Goal: Use online tool/utility: Utilize a website feature to perform a specific function

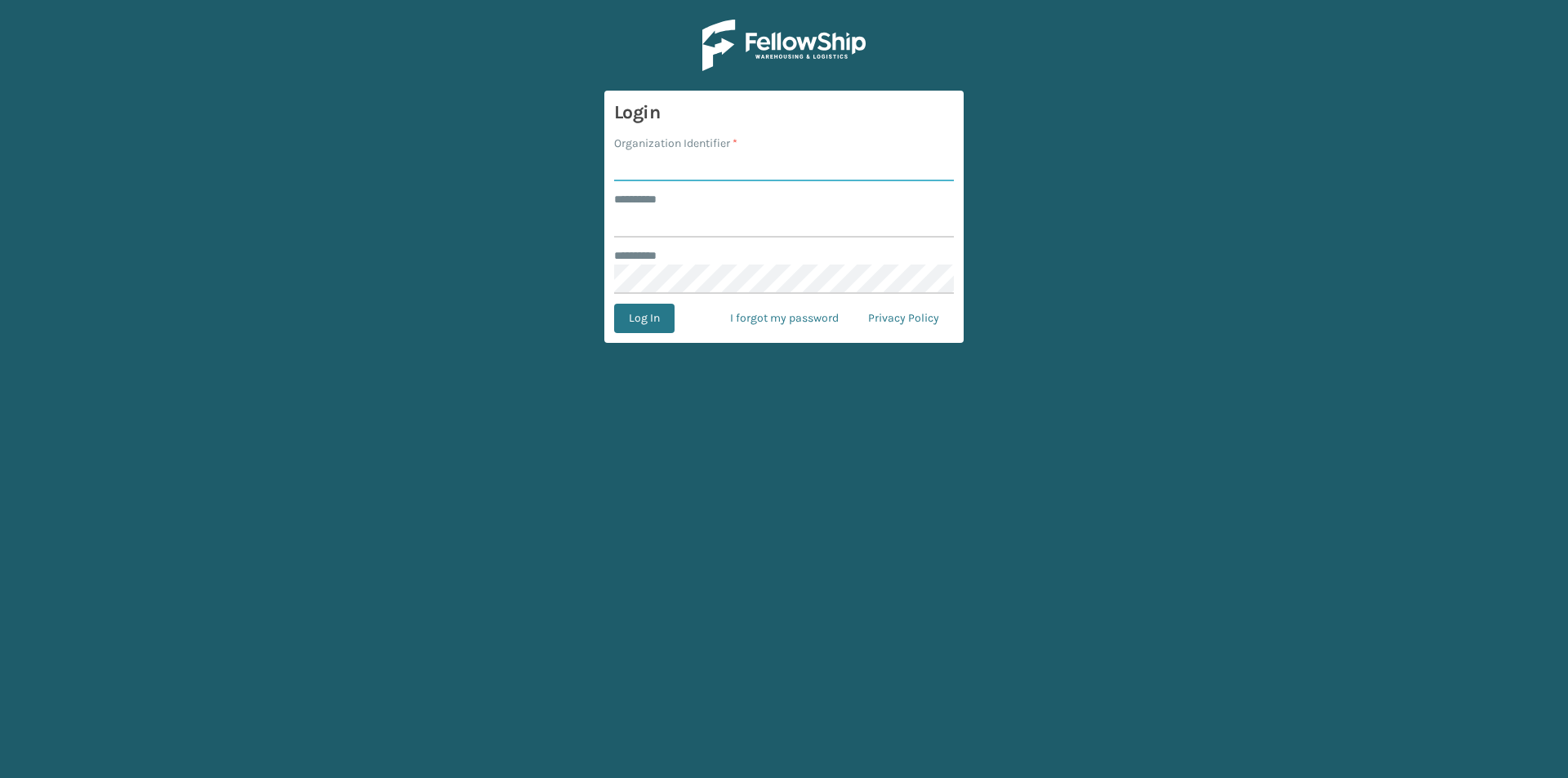
click at [729, 169] on input "Organization Identifier *" at bounding box center [784, 167] width 340 height 30
click at [687, 227] on input "******** *" at bounding box center [784, 223] width 340 height 30
click at [695, 167] on input "Organization Identifier *" at bounding box center [784, 167] width 340 height 30
click at [614, 208] on div at bounding box center [614, 208] width 0 height 0
type input "******"
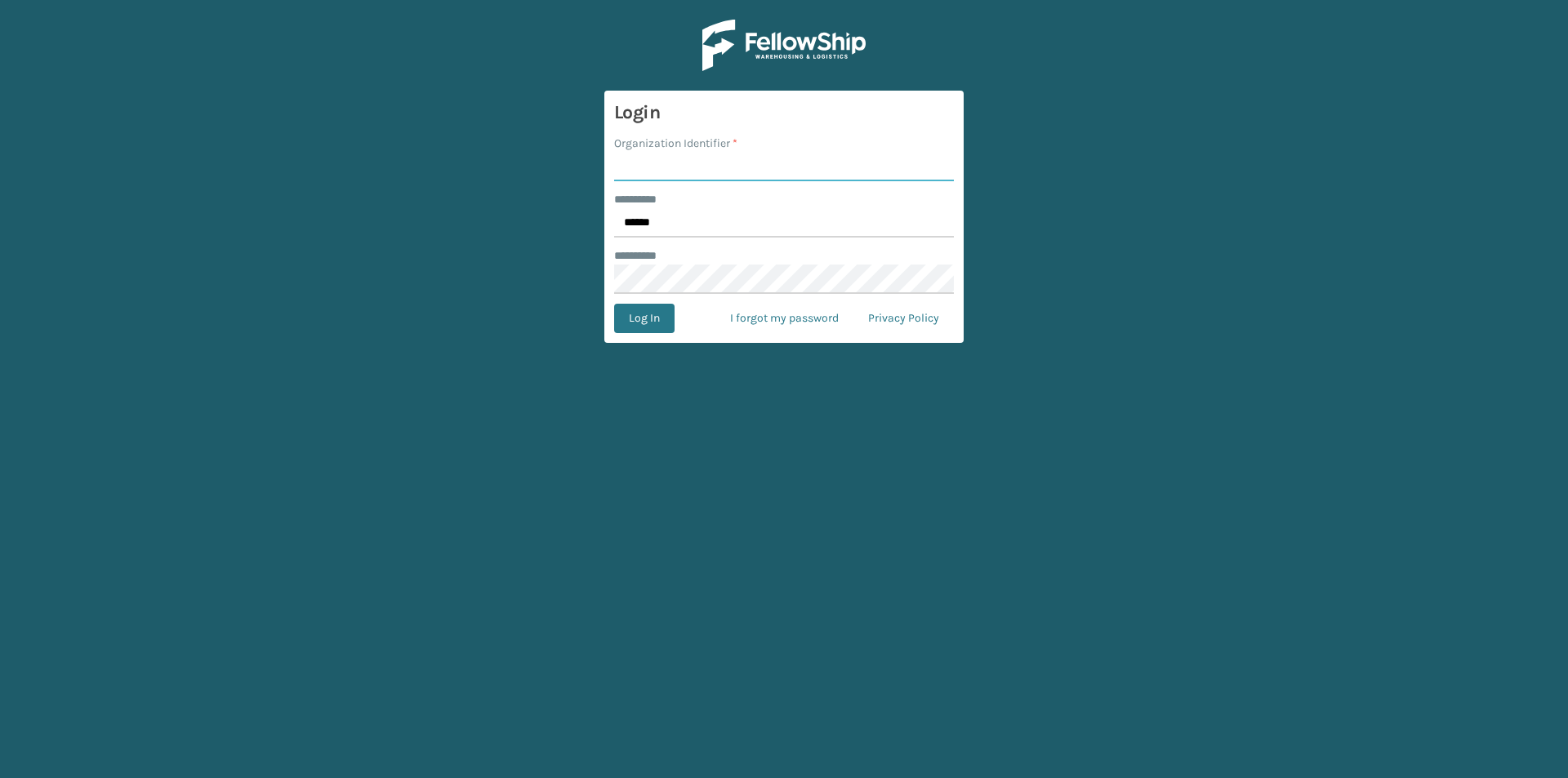
click at [689, 164] on input "Organization Identifier *" at bounding box center [784, 167] width 340 height 30
type input "SuperAdminOrganization"
click at [648, 320] on button "Log In" at bounding box center [644, 319] width 60 height 30
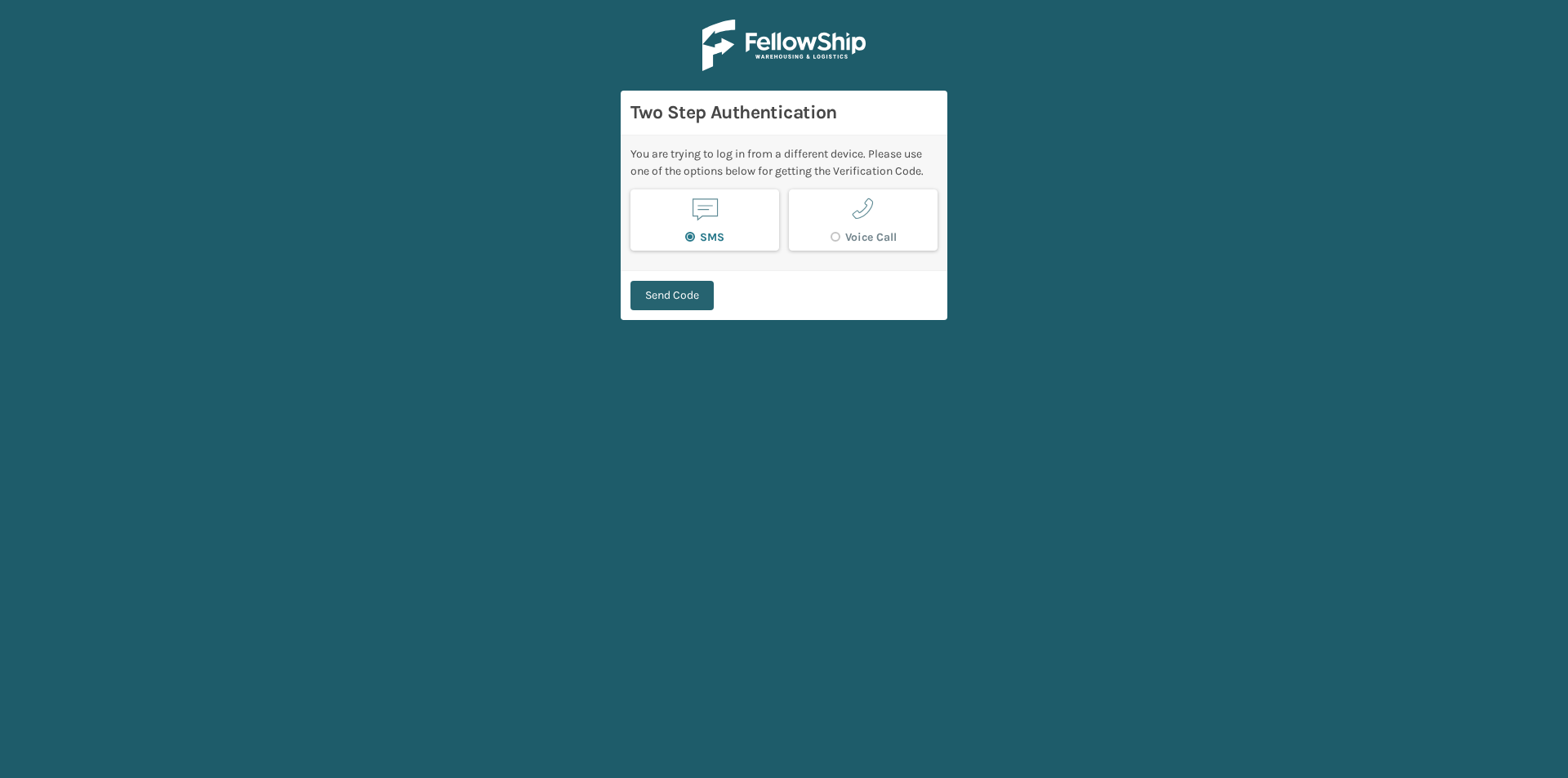
click at [659, 285] on button "Send Code" at bounding box center [672, 295] width 83 height 30
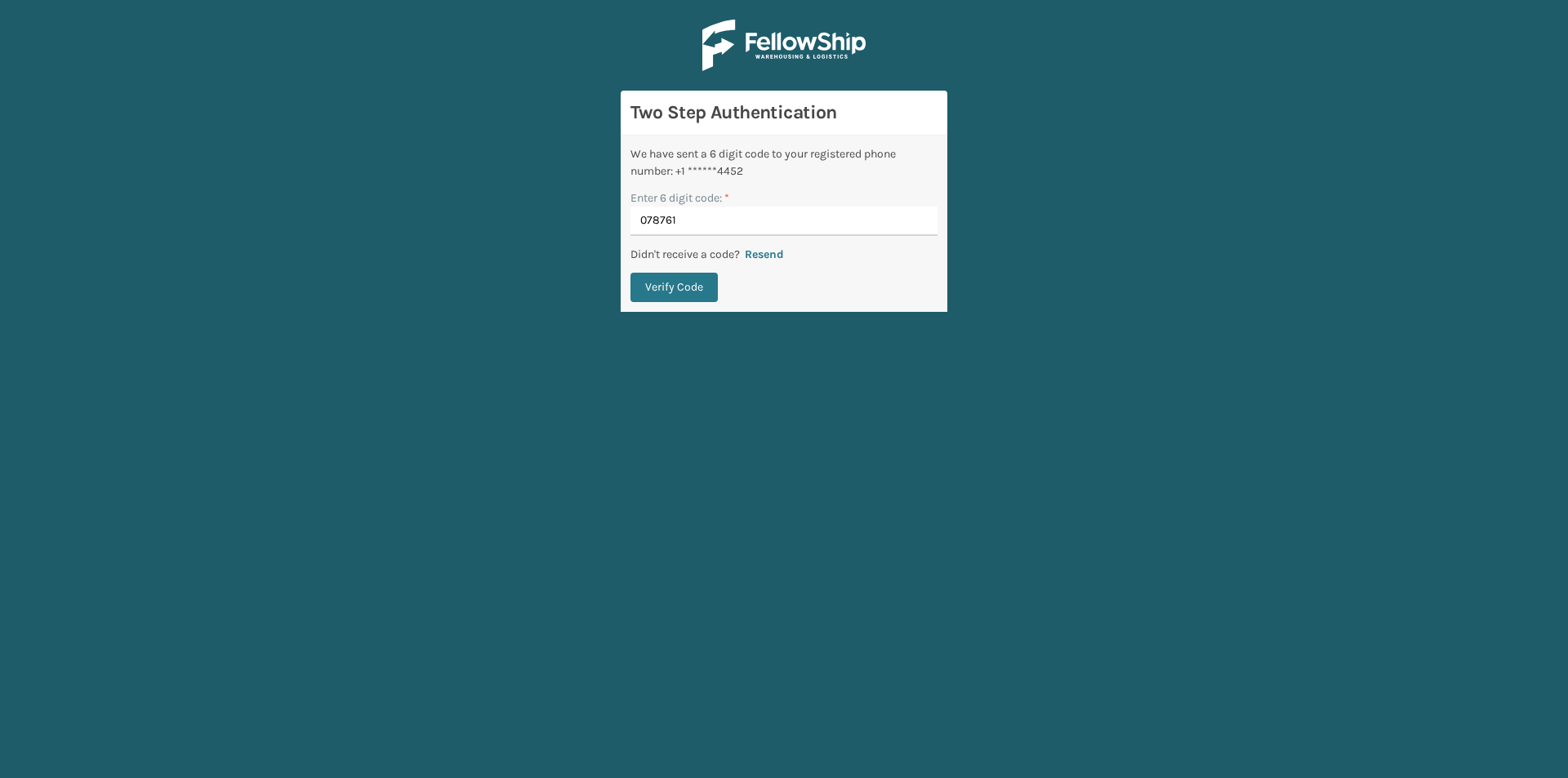
type input "078761"
click at [657, 287] on button "Verify Code" at bounding box center [674, 288] width 87 height 30
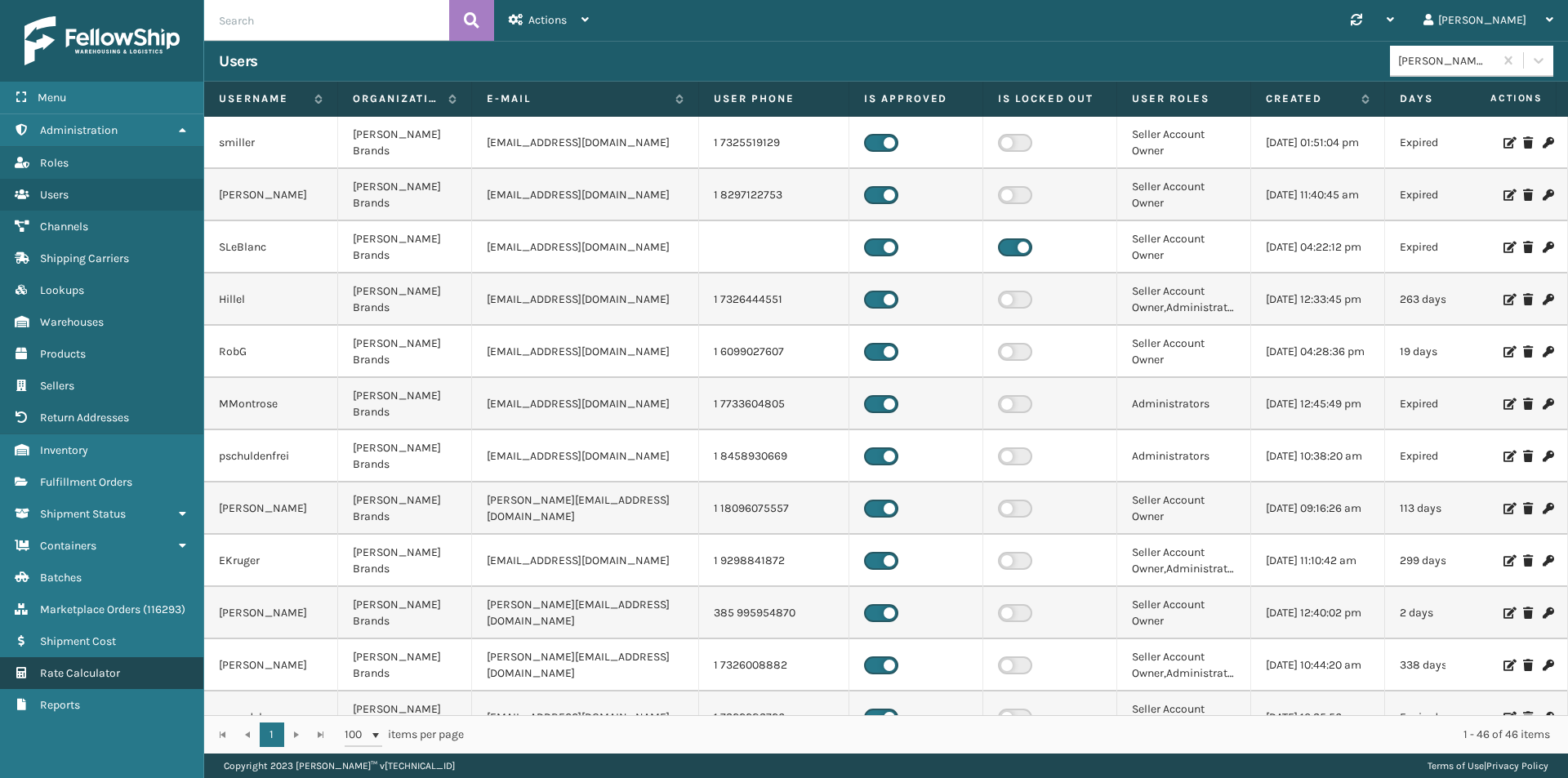
click at [76, 678] on span "Rate Calculator" at bounding box center [80, 673] width 80 height 14
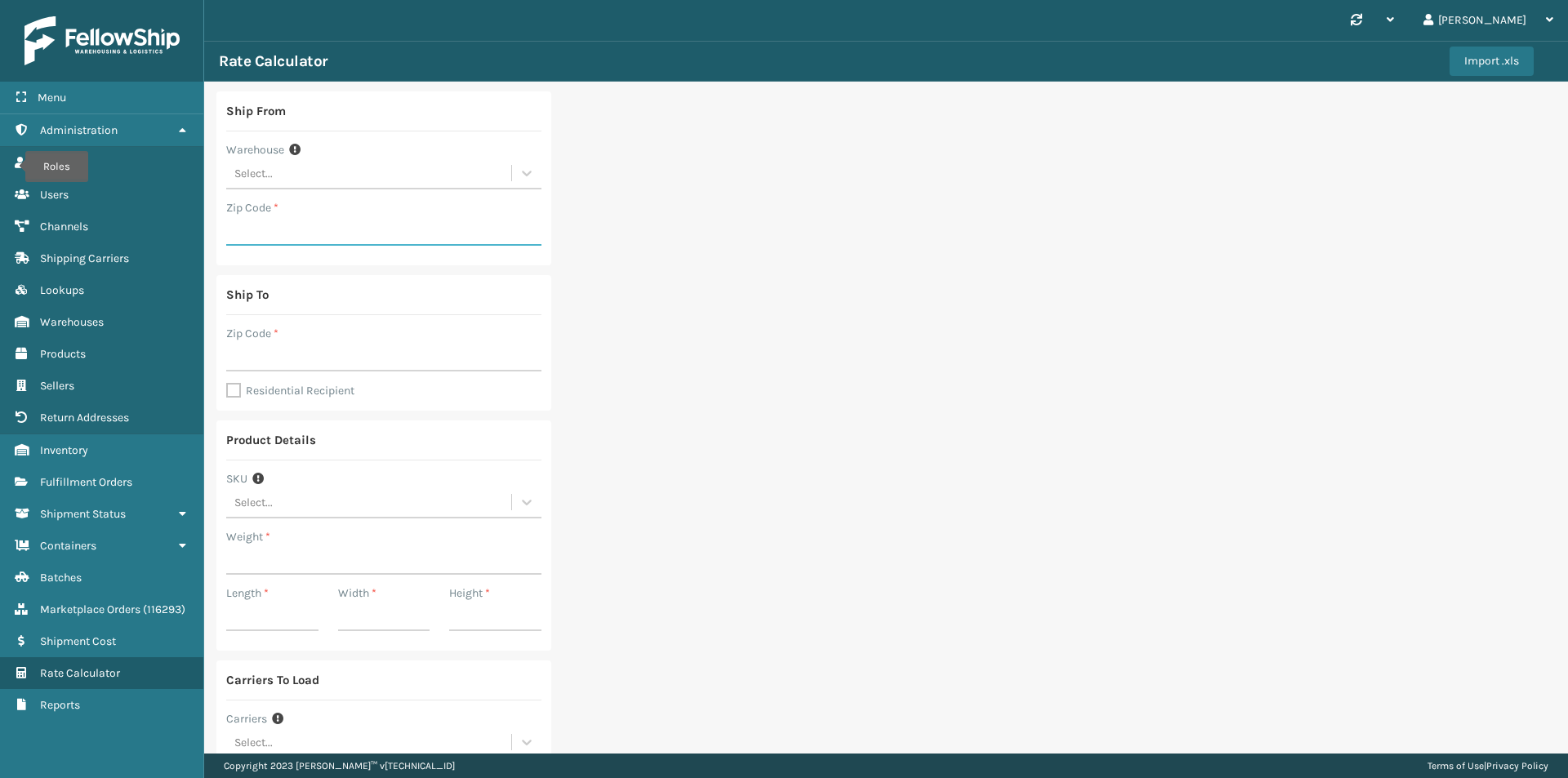
click at [307, 222] on input "Zip Code *" at bounding box center [383, 232] width 315 height 30
paste input "08505"
type input "08505"
click at [791, 307] on div "Ship From Warehouse Select... Zip Code * 08505 Ship To Zip Code * Residential R…" at bounding box center [885, 488] width 1364 height 814
click at [289, 355] on input "Zip Code *" at bounding box center [383, 357] width 315 height 30
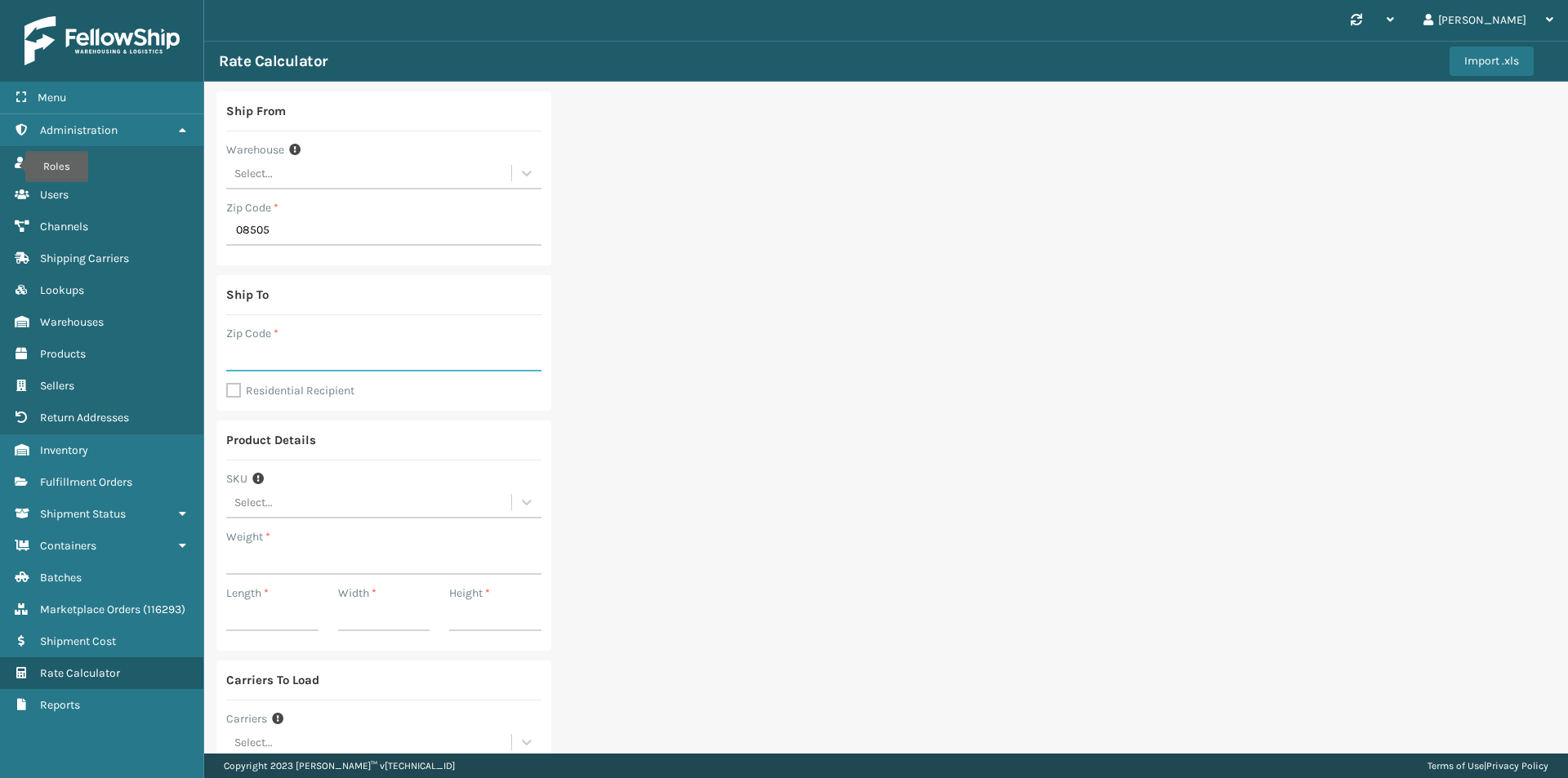
paste input "28027"
type input "28027"
click at [866, 390] on div "Ship From Warehouse Select... Zip Code * 08505 Ship To Zip Code * 28027 Residen…" at bounding box center [885, 488] width 1364 height 814
click at [258, 607] on input "Length *" at bounding box center [272, 617] width 93 height 30
type input "63"
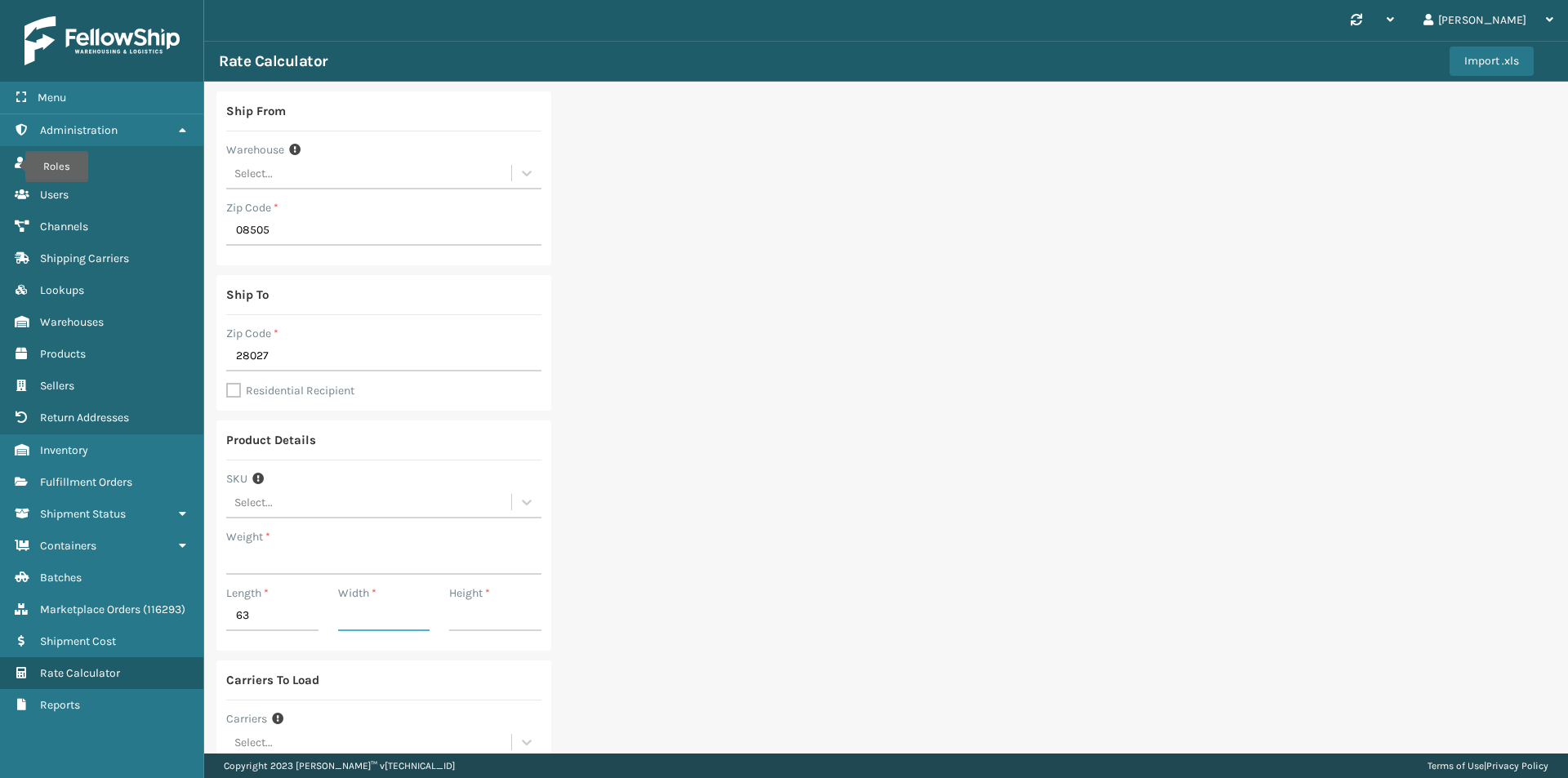
click at [367, 616] on input "Width *" at bounding box center [384, 617] width 93 height 30
type input "15"
click at [687, 582] on div "Ship From Warehouse Select... Zip Code * 08505 Ship To Zip Code * 28027 Residen…" at bounding box center [885, 488] width 1364 height 814
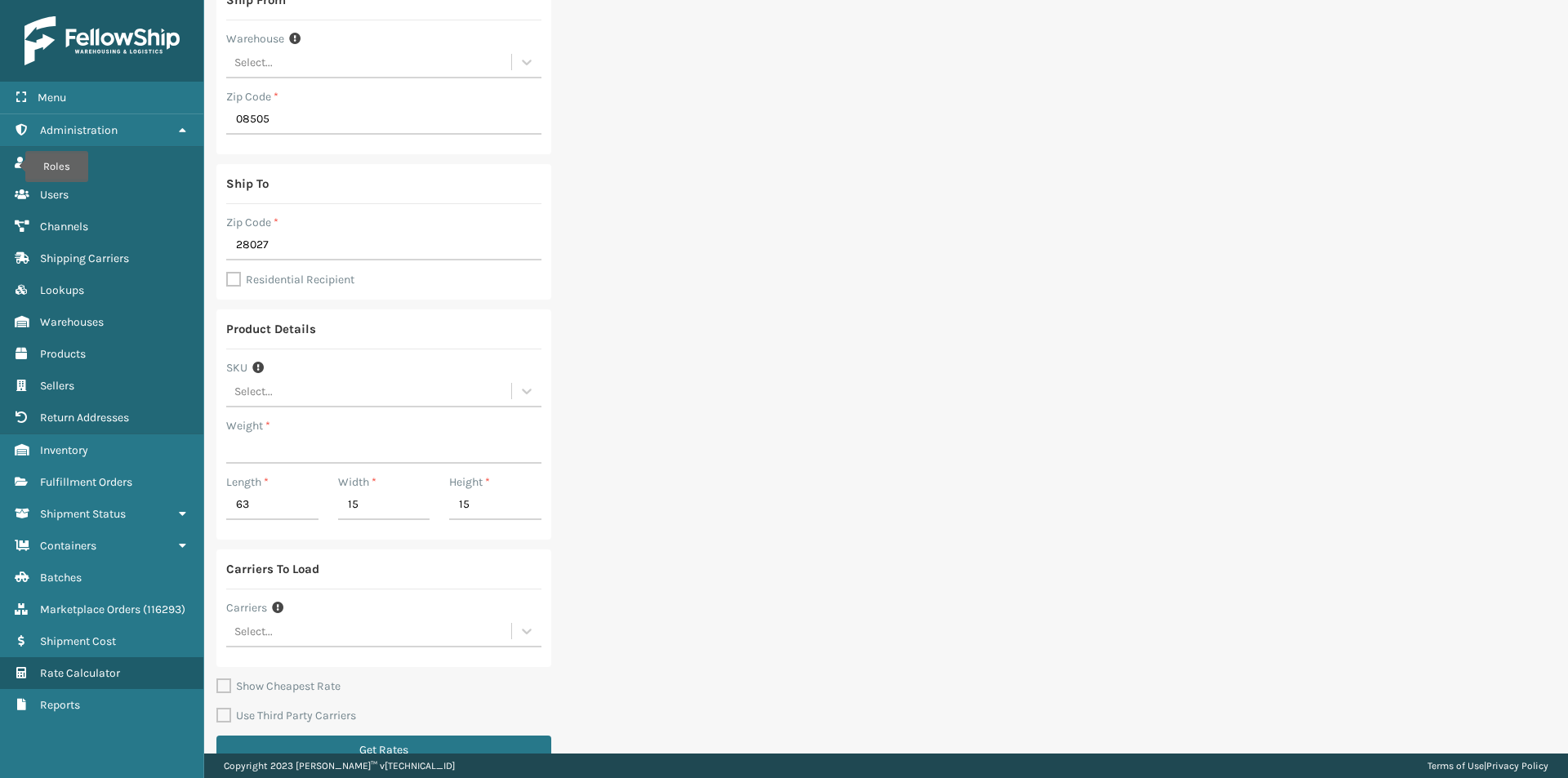
scroll to position [142, 0]
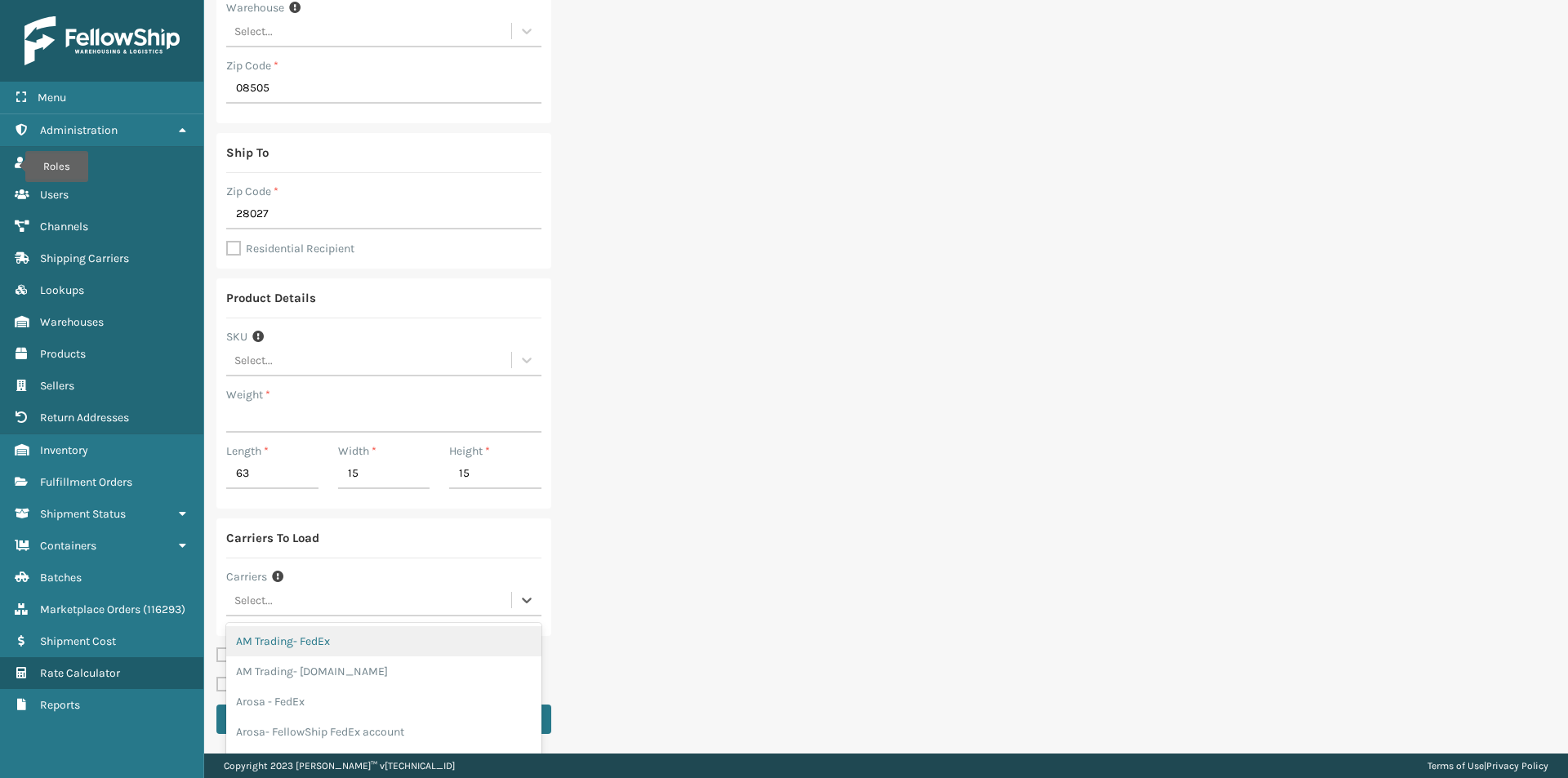
click at [297, 610] on div "Select..." at bounding box center [369, 600] width 285 height 27
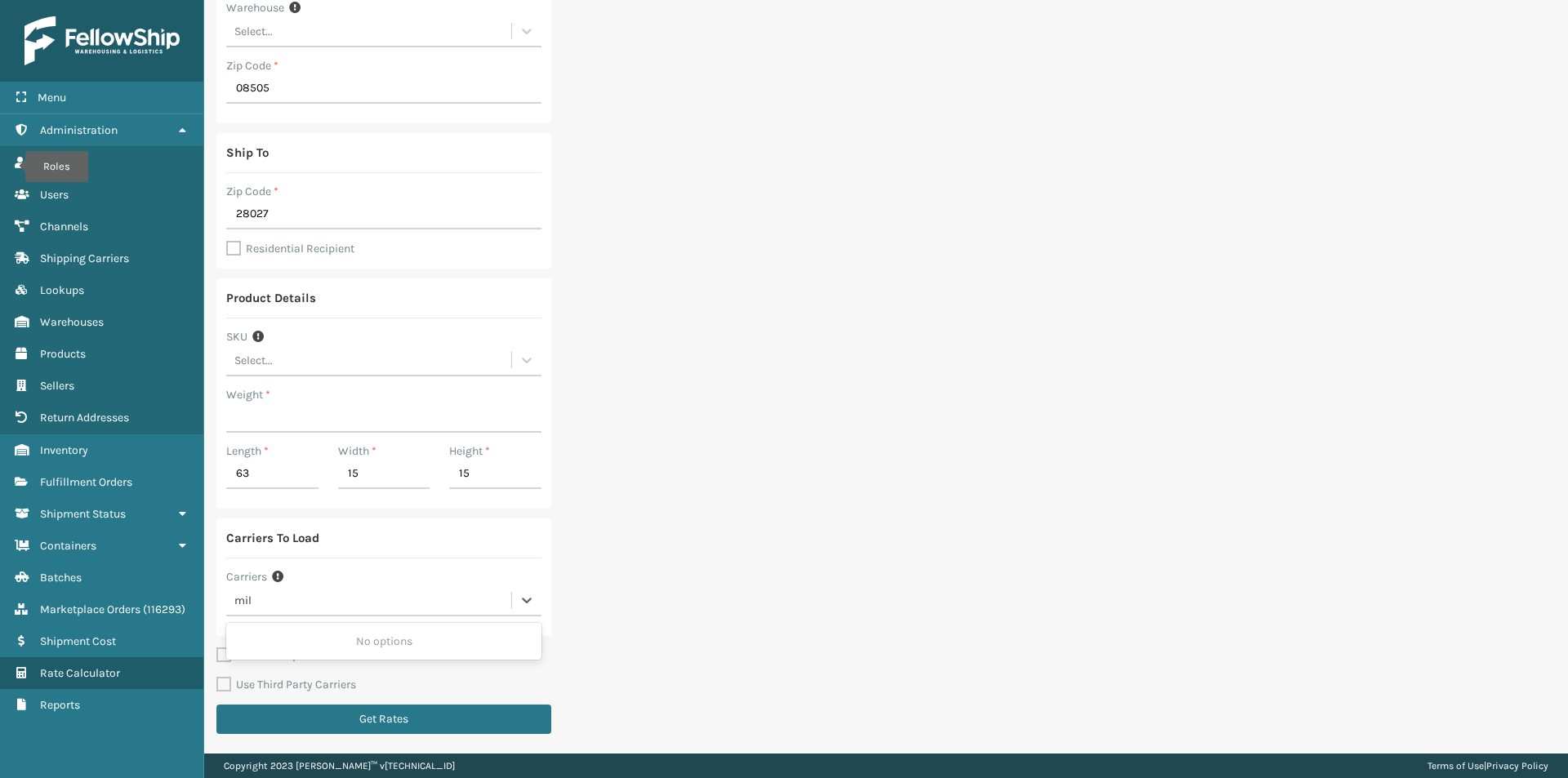
type input "mill"
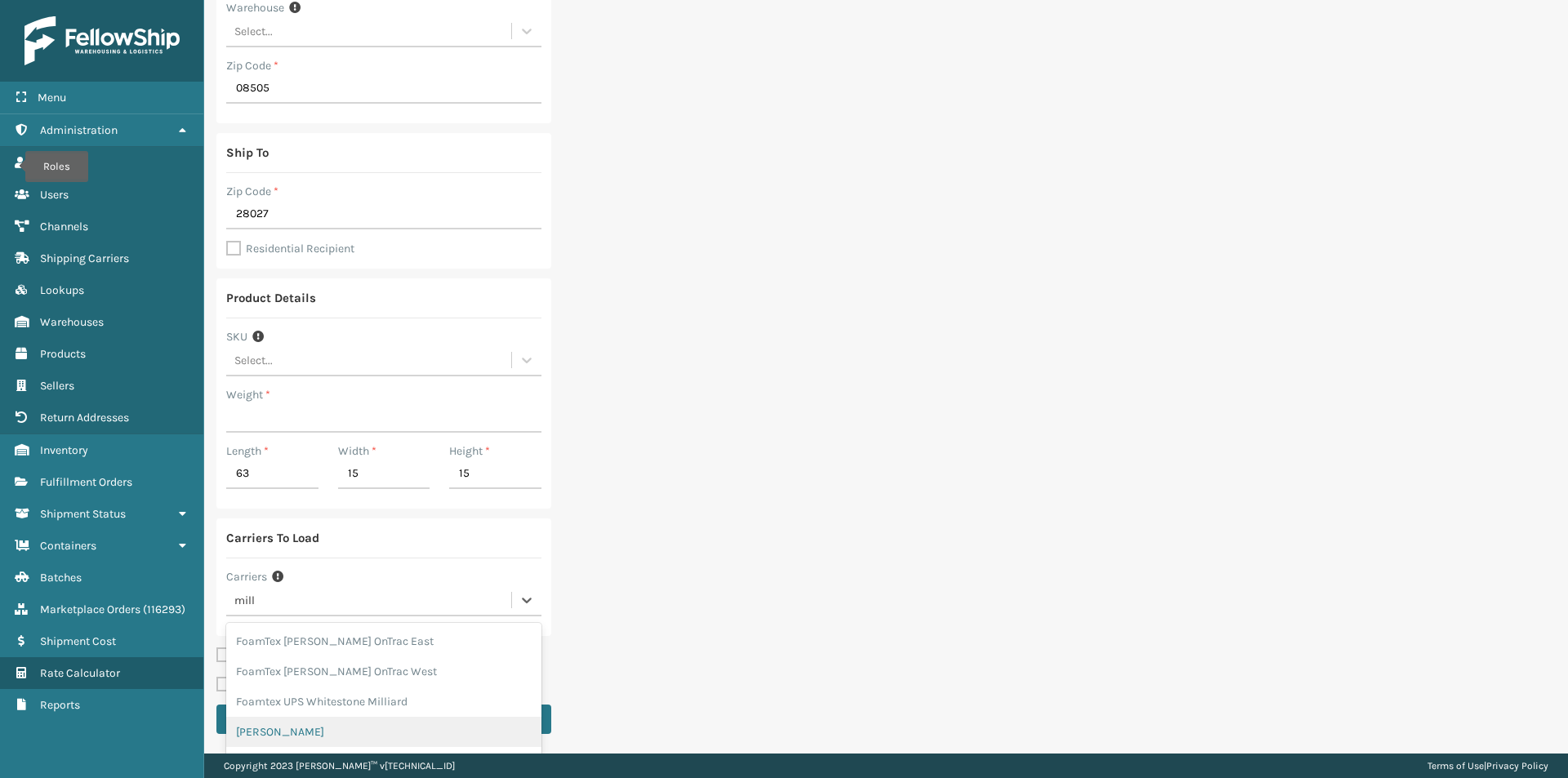
click at [303, 730] on div "[PERSON_NAME]" at bounding box center [383, 732] width 315 height 31
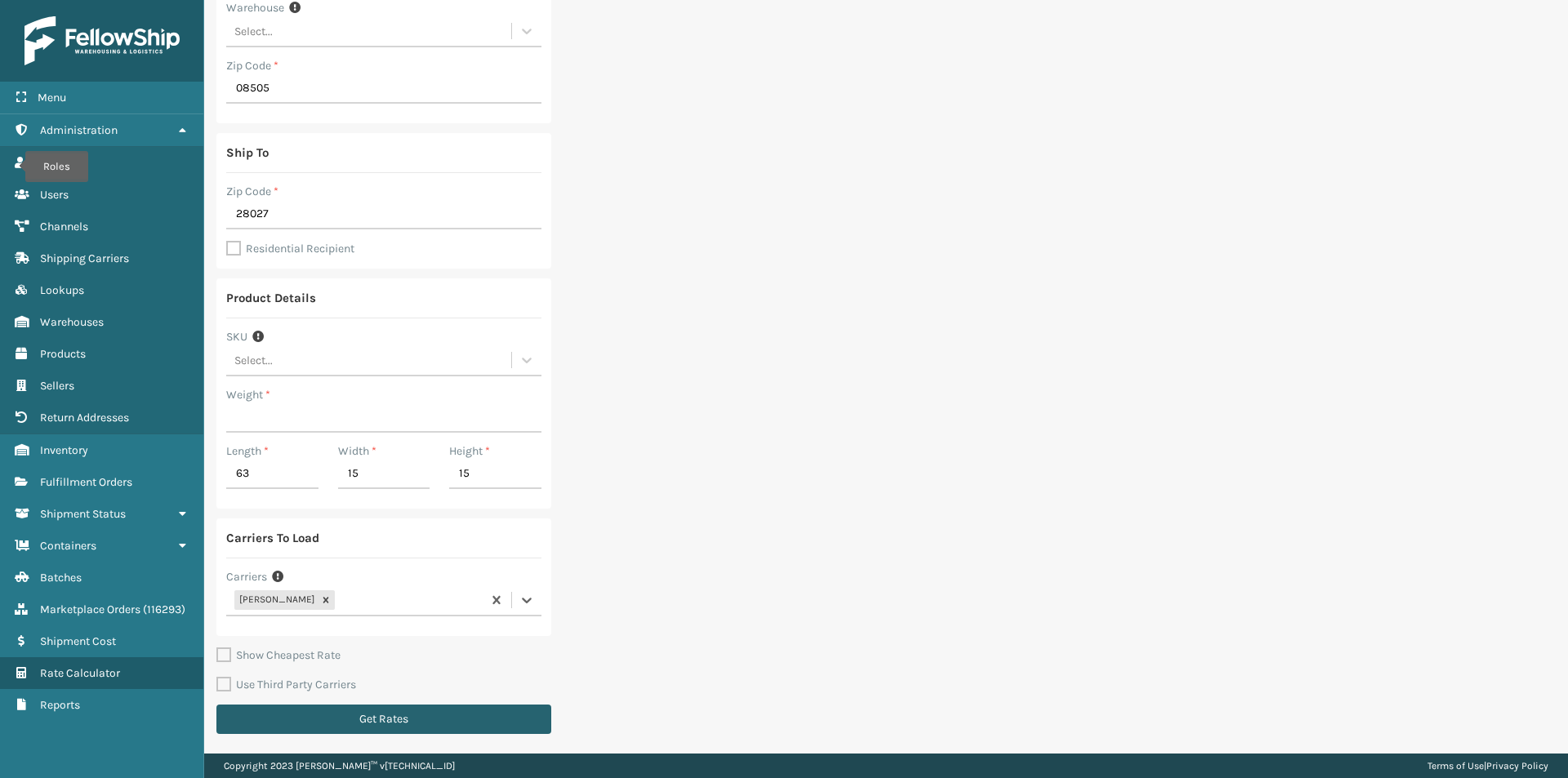
click at [398, 716] on button "Get Rates" at bounding box center [384, 720] width 335 height 30
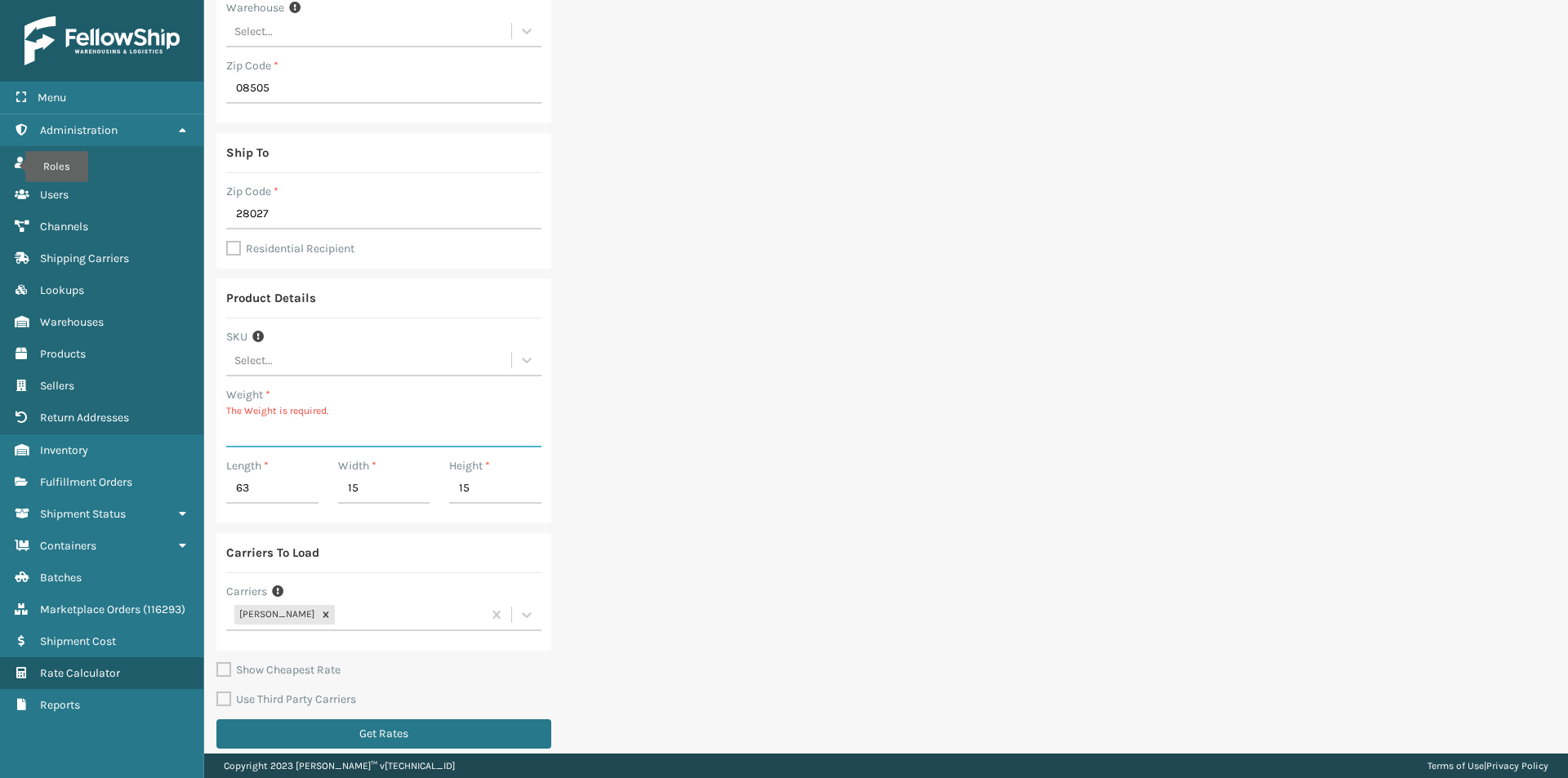
click at [273, 433] on input "Weight *" at bounding box center [383, 433] width 315 height 30
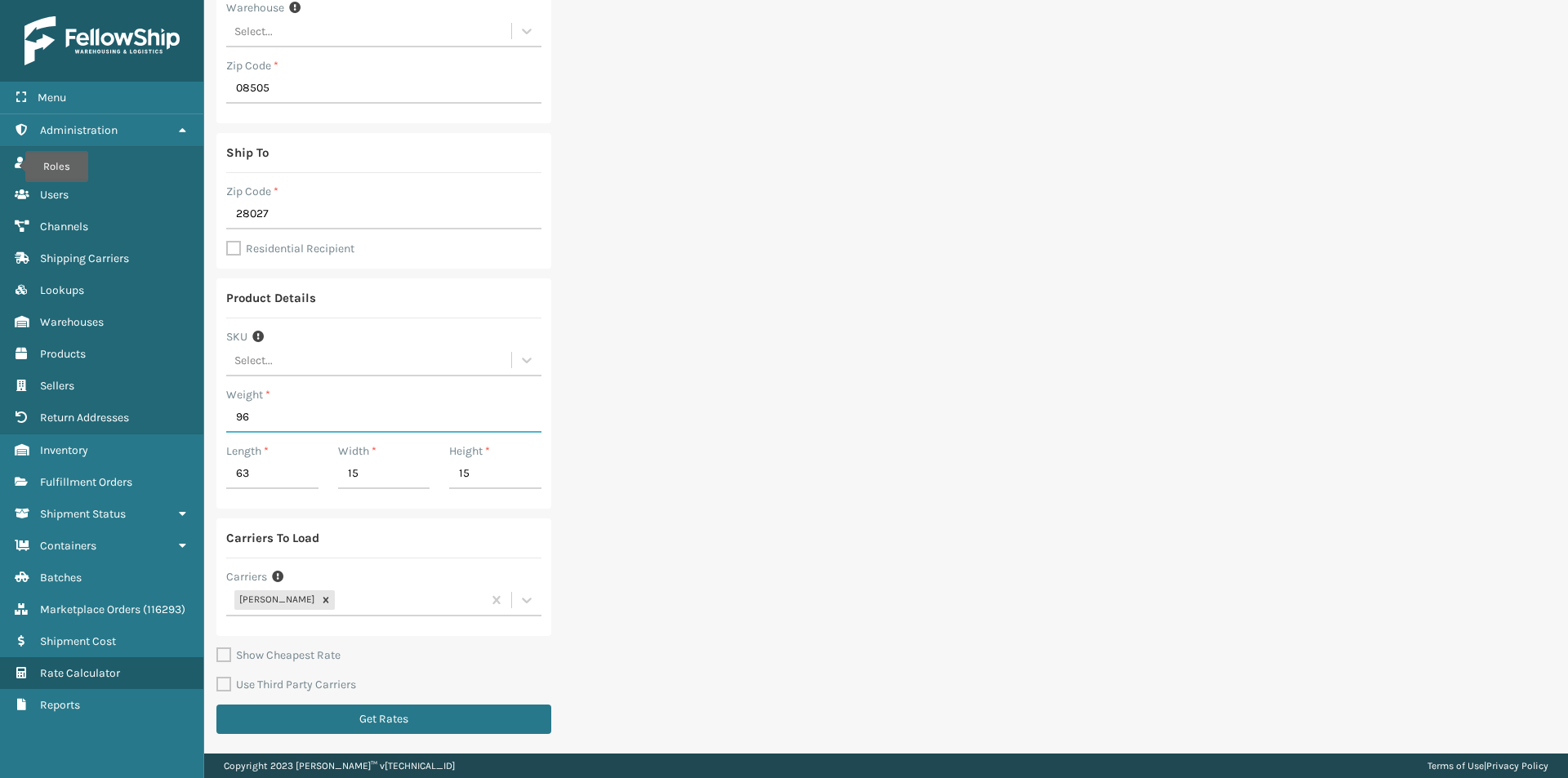
type input "96"
click at [674, 363] on div "Ship From Warehouse Select... Zip Code * 08505 Ship To Zip Code * 28027 Residen…" at bounding box center [885, 346] width 1364 height 814
click at [400, 715] on button "Get Rates" at bounding box center [384, 720] width 335 height 30
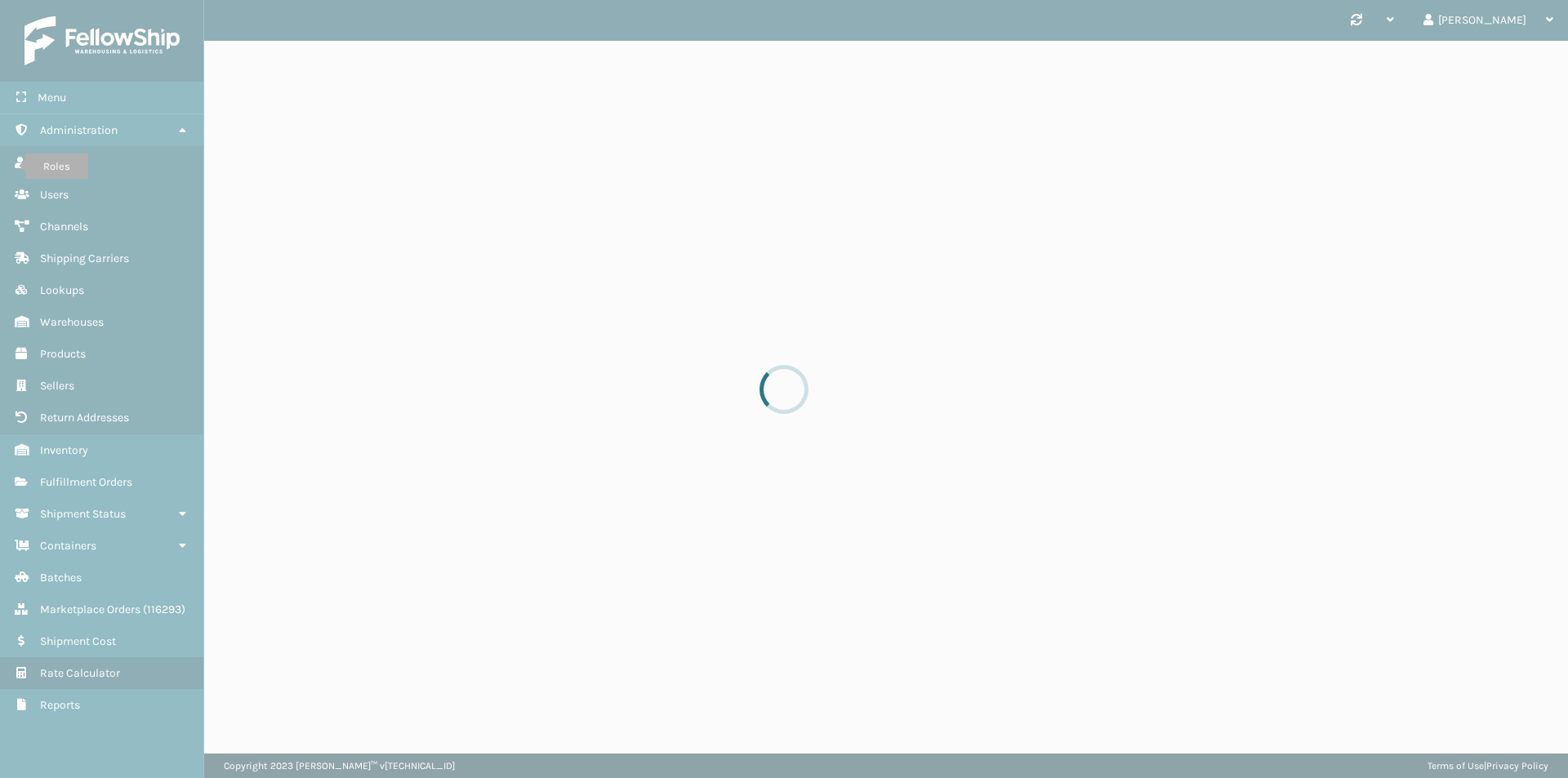
scroll to position [0, 0]
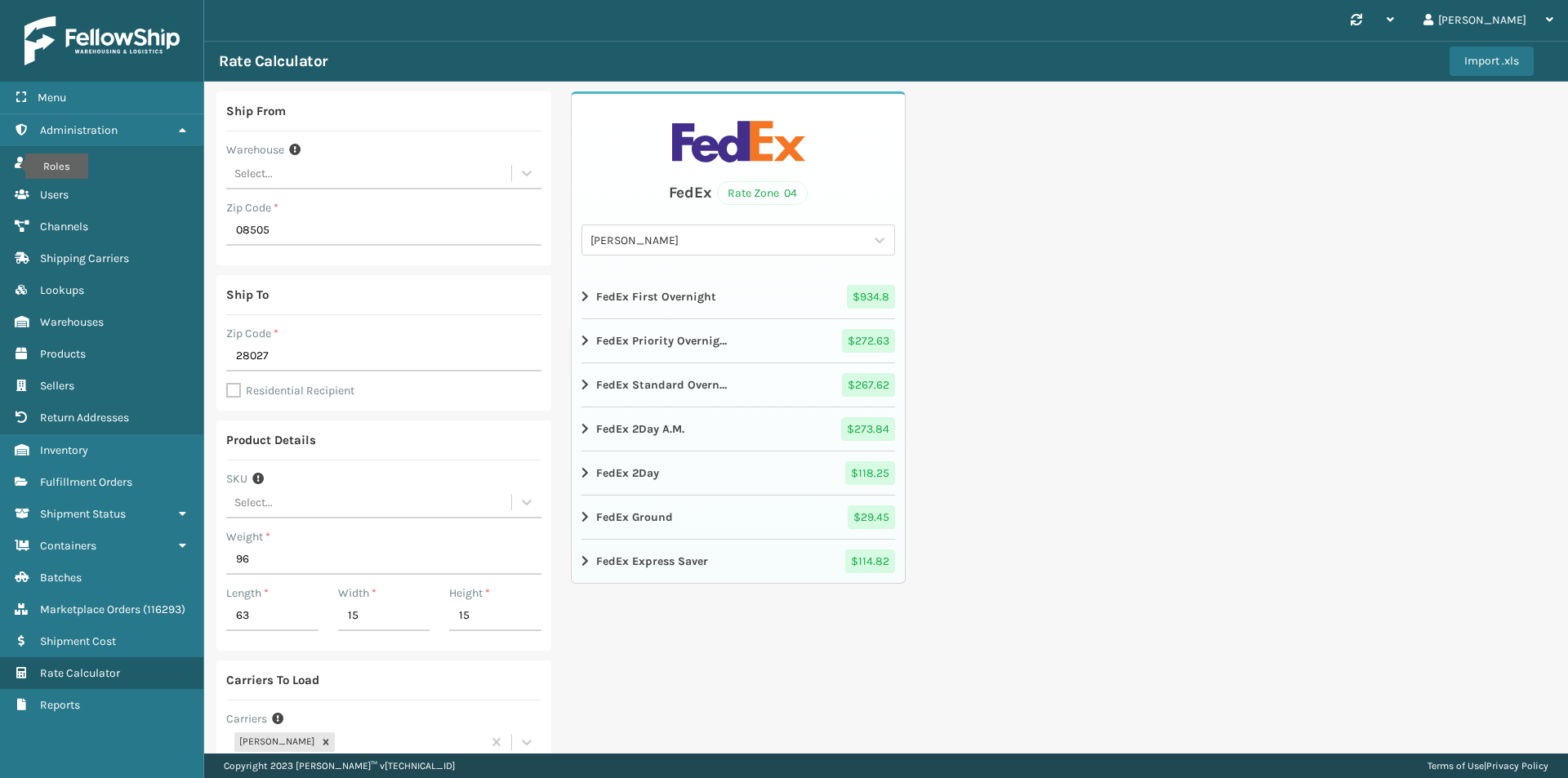
click at [653, 521] on strong "FedEx Ground" at bounding box center [634, 517] width 77 height 18
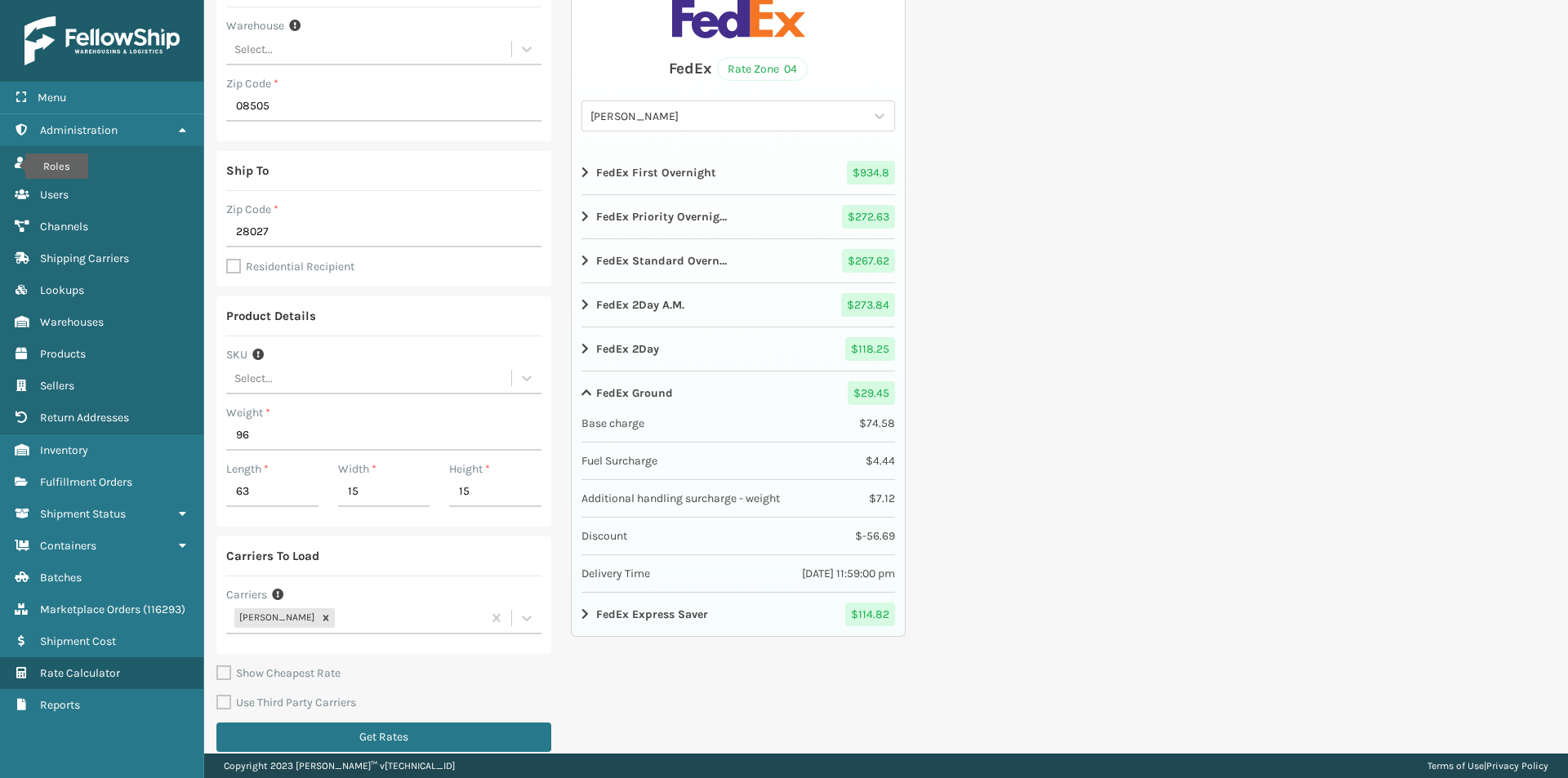
scroll to position [142, 0]
